Goal: Transaction & Acquisition: Purchase product/service

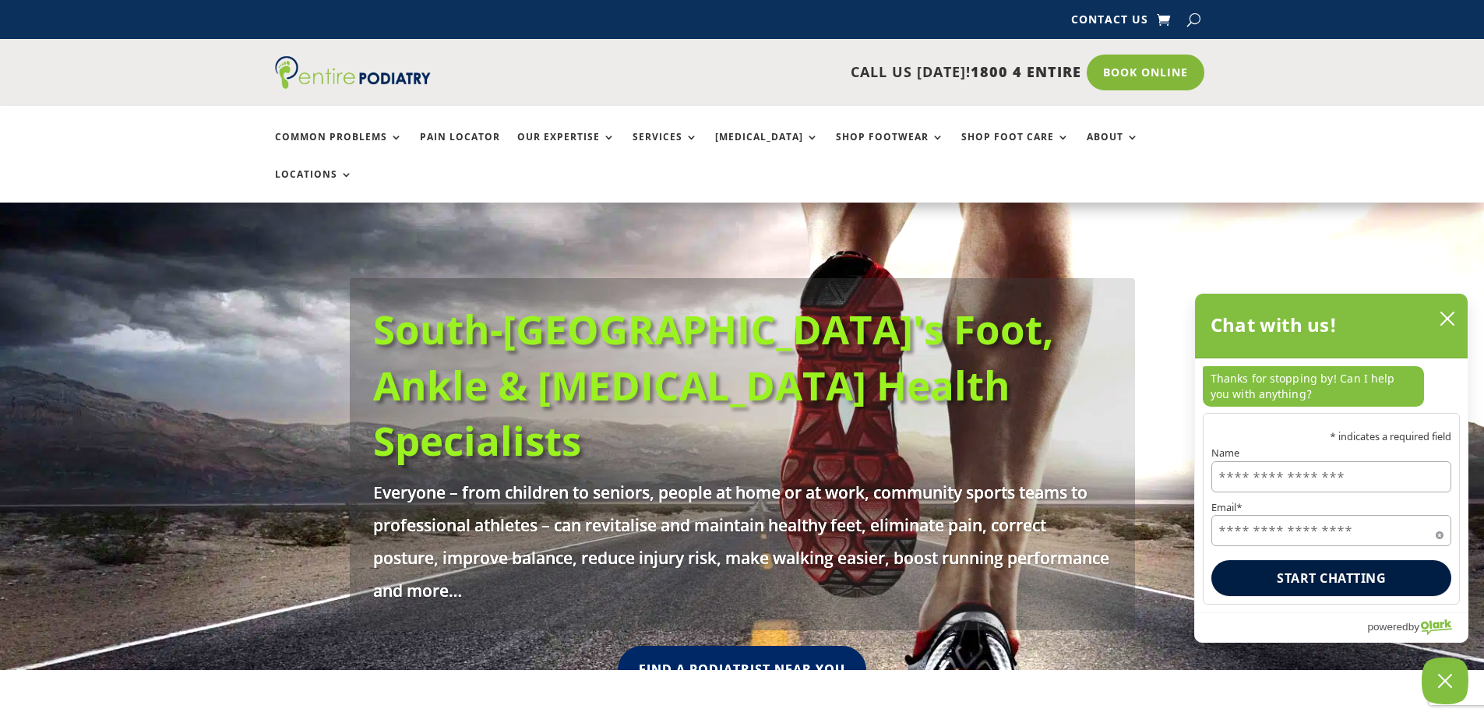
click at [584, 72] on p "CALL US TODAY! 1800 4 ENTIRE" at bounding box center [786, 72] width 591 height 20
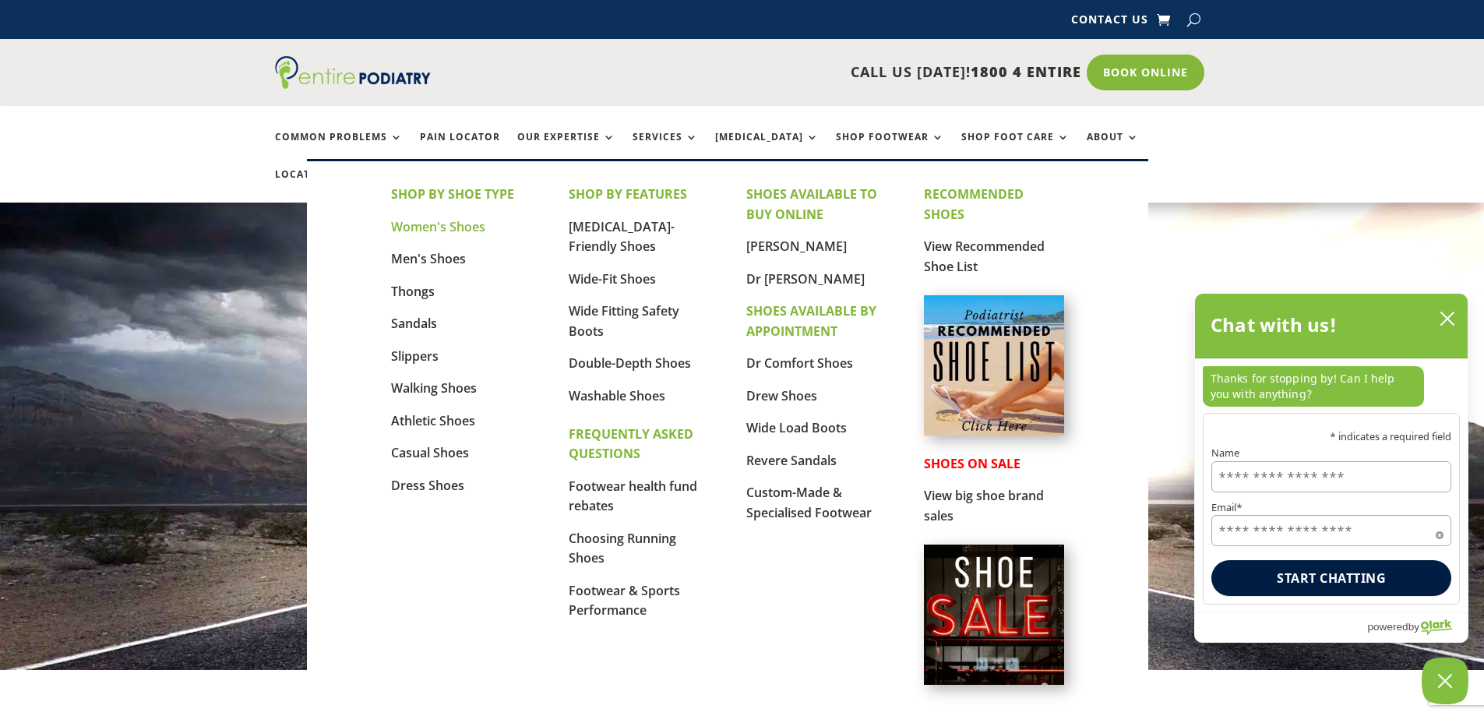
click at [439, 230] on link "Women's Shoes" at bounding box center [438, 226] width 94 height 17
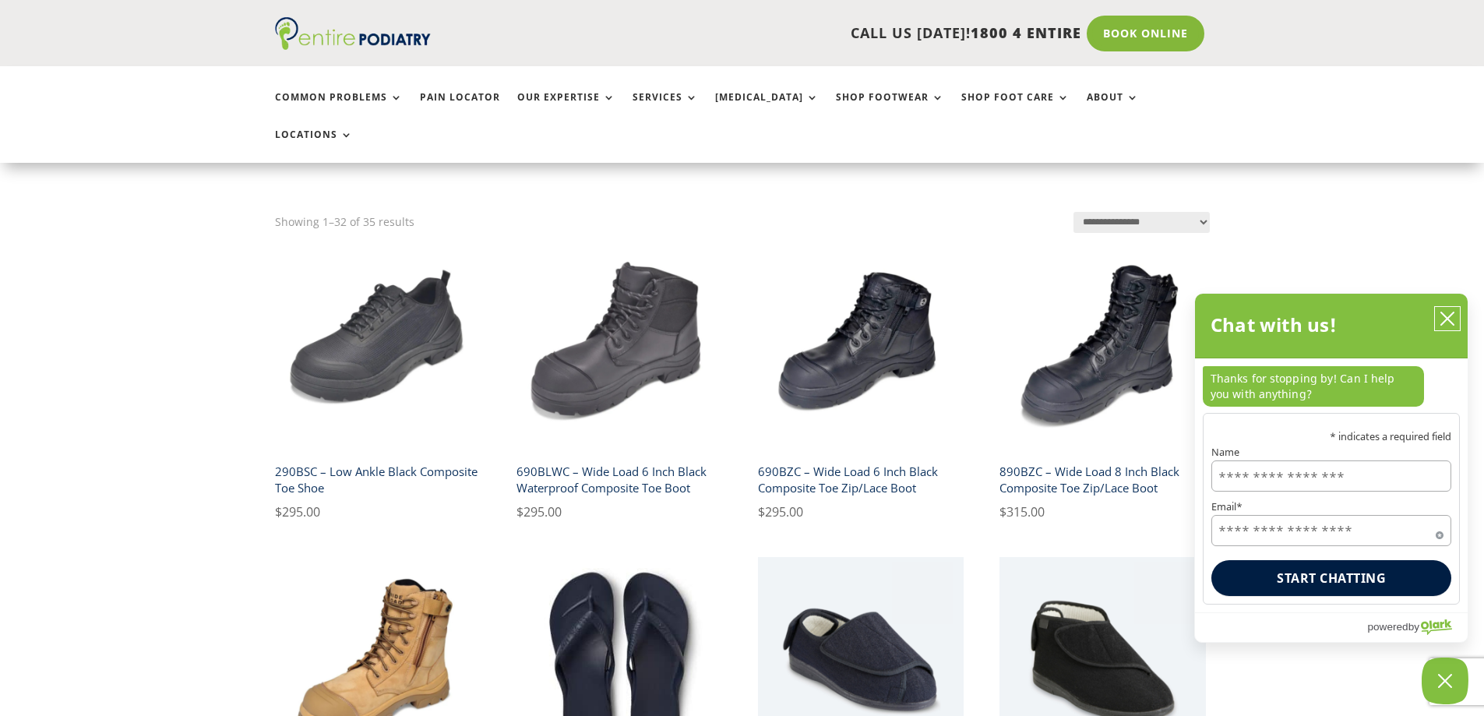
click at [1455, 315] on icon "close chatbox" at bounding box center [1448, 319] width 16 height 16
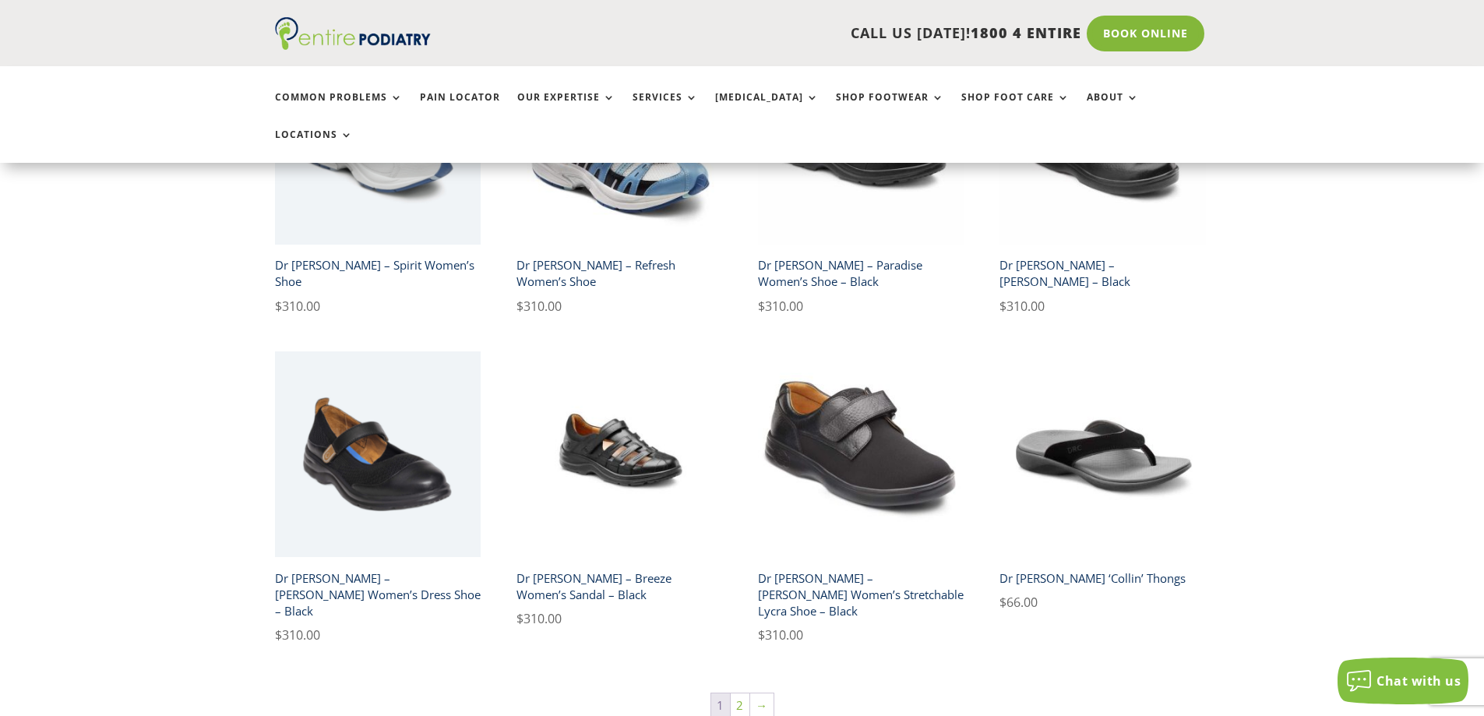
scroll to position [2431, 0]
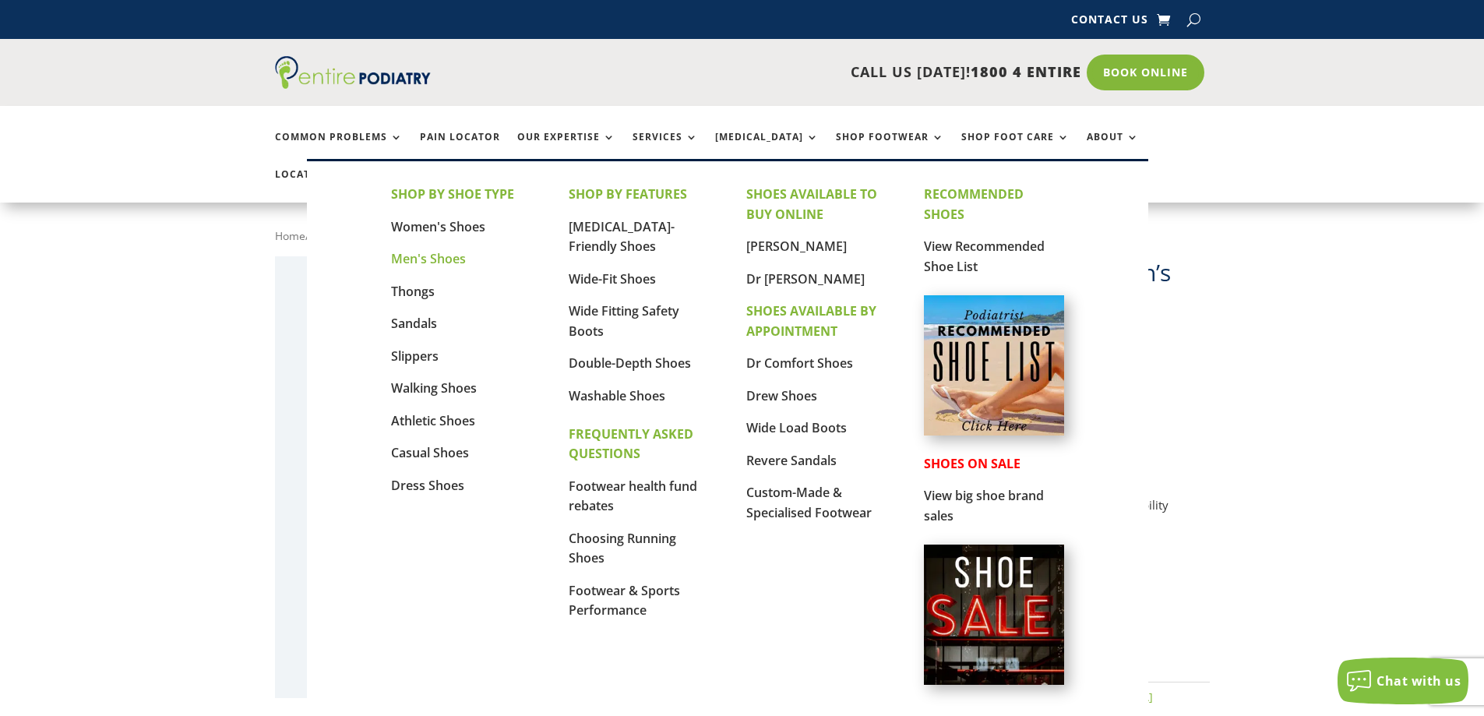
click at [440, 256] on link "Men's Shoes" at bounding box center [428, 258] width 75 height 17
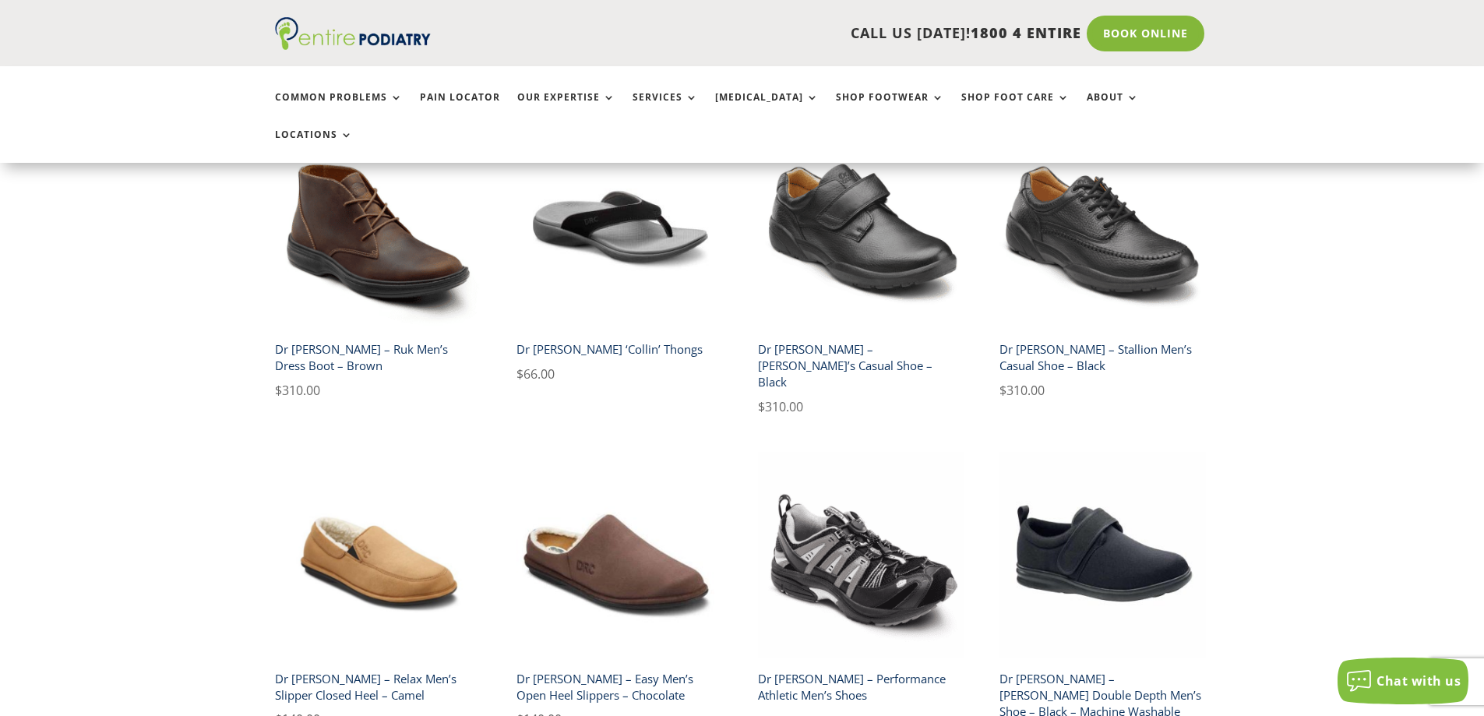
scroll to position [2556, 0]
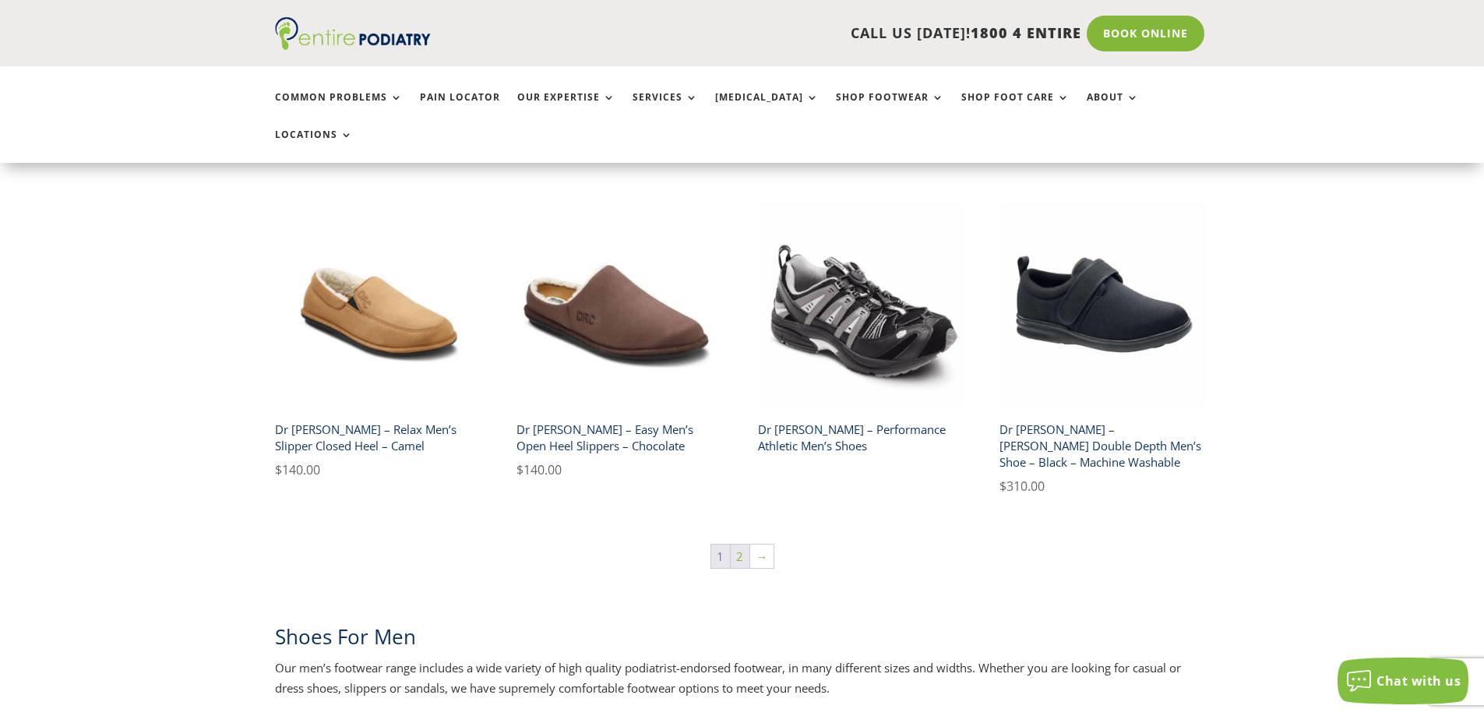
click at [741, 545] on link "2" at bounding box center [740, 556] width 19 height 23
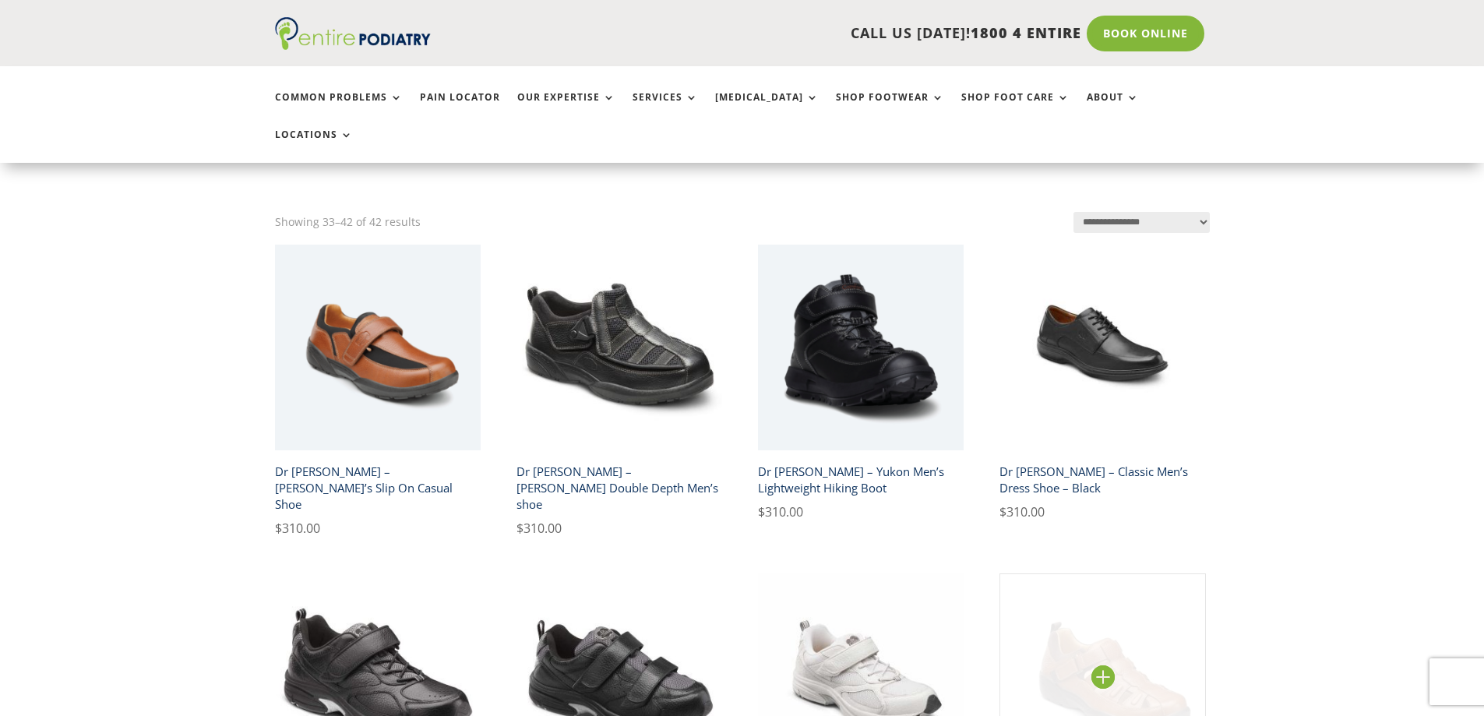
scroll to position [499, 0]
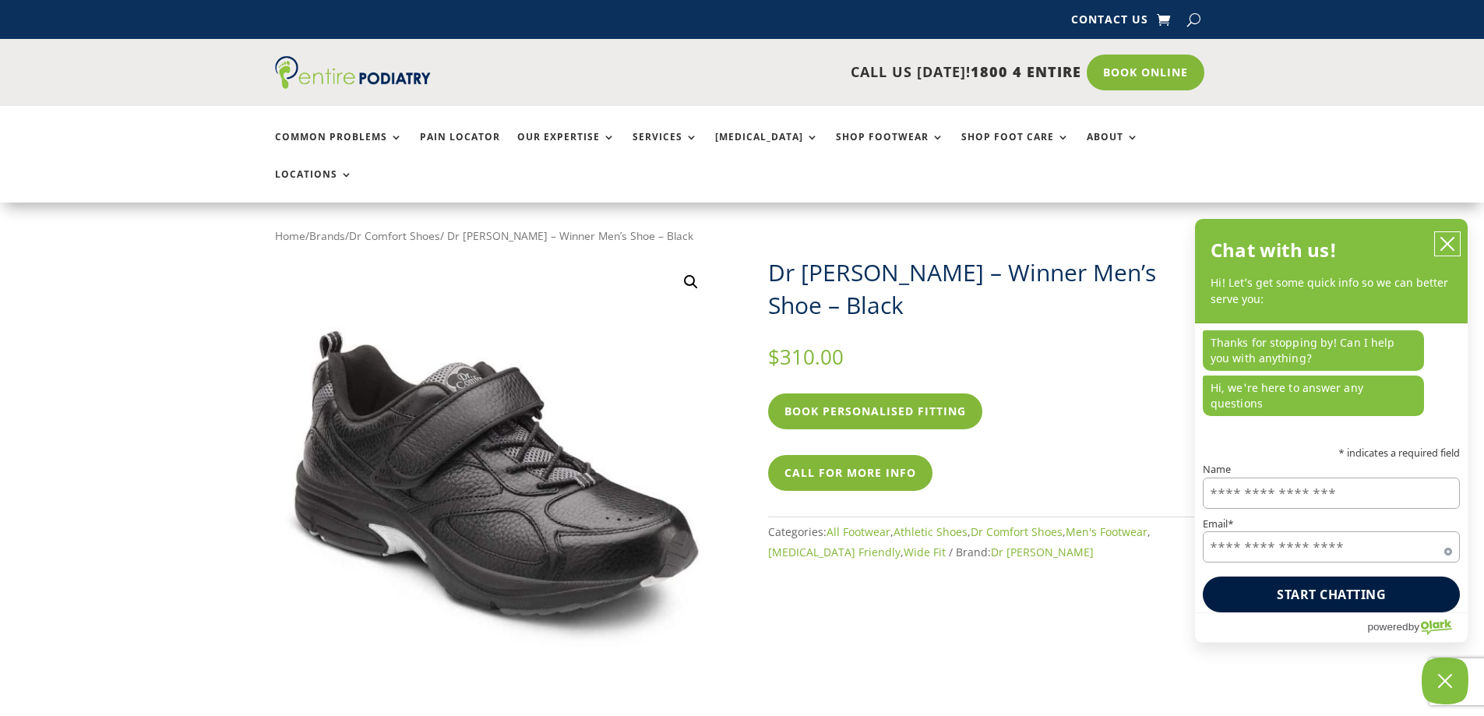
click at [1456, 256] on button "close chatbox" at bounding box center [1447, 243] width 25 height 23
